Goal: Information Seeking & Learning: Learn about a topic

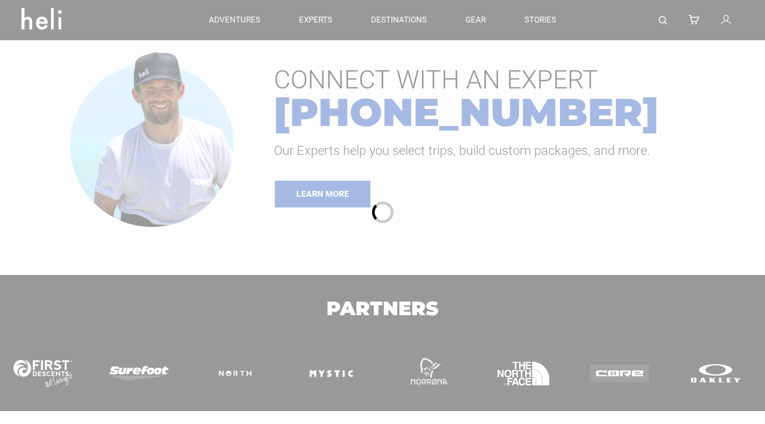
type input "Heli Skiing"
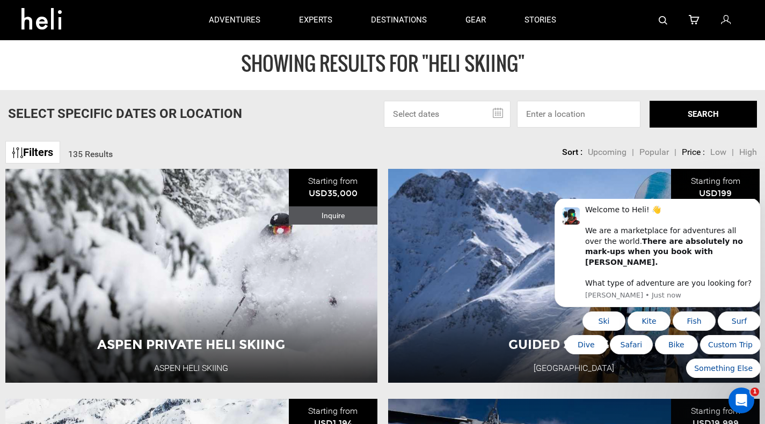
scroll to position [10, 0]
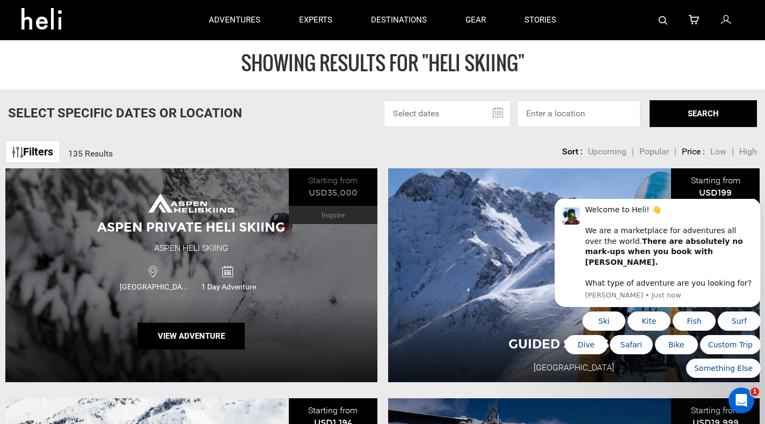
click at [268, 205] on div "Aspen Private Heli Skiing Aspen Heli Skiing [GEOGRAPHIC_DATA] 1 Day Adventure V…" at bounding box center [191, 275] width 372 height 214
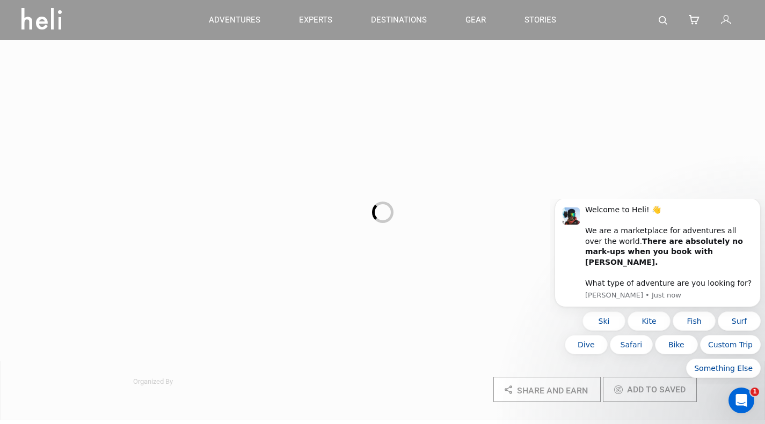
click at [268, 205] on div at bounding box center [382, 212] width 765 height 424
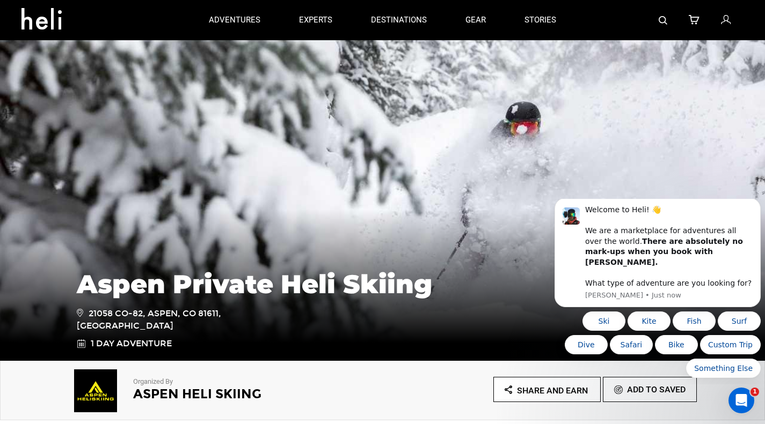
type input "Heli Skiing"
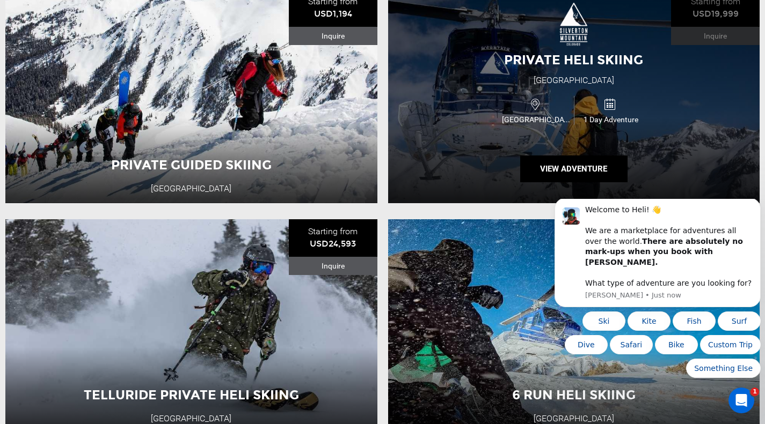
scroll to position [420, 0]
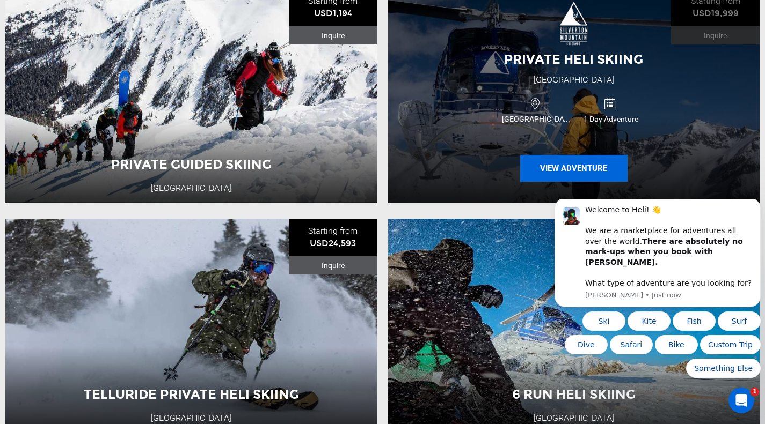
click at [547, 171] on button "View Adventure" at bounding box center [573, 168] width 107 height 27
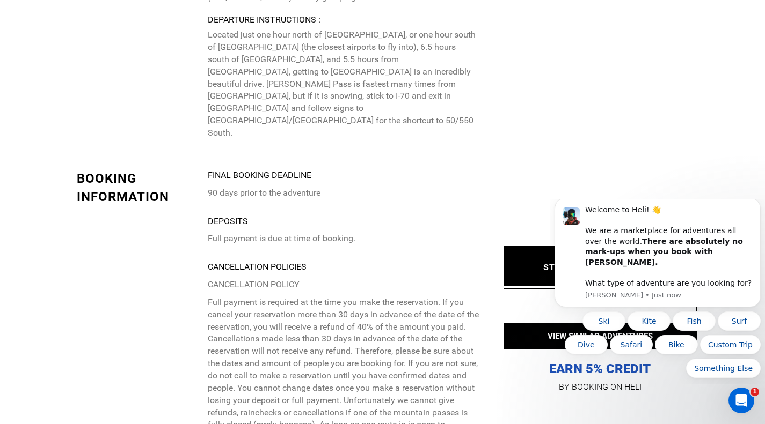
scroll to position [2555, 0]
type input "Heli Skiing"
